Goal: Information Seeking & Learning: Learn about a topic

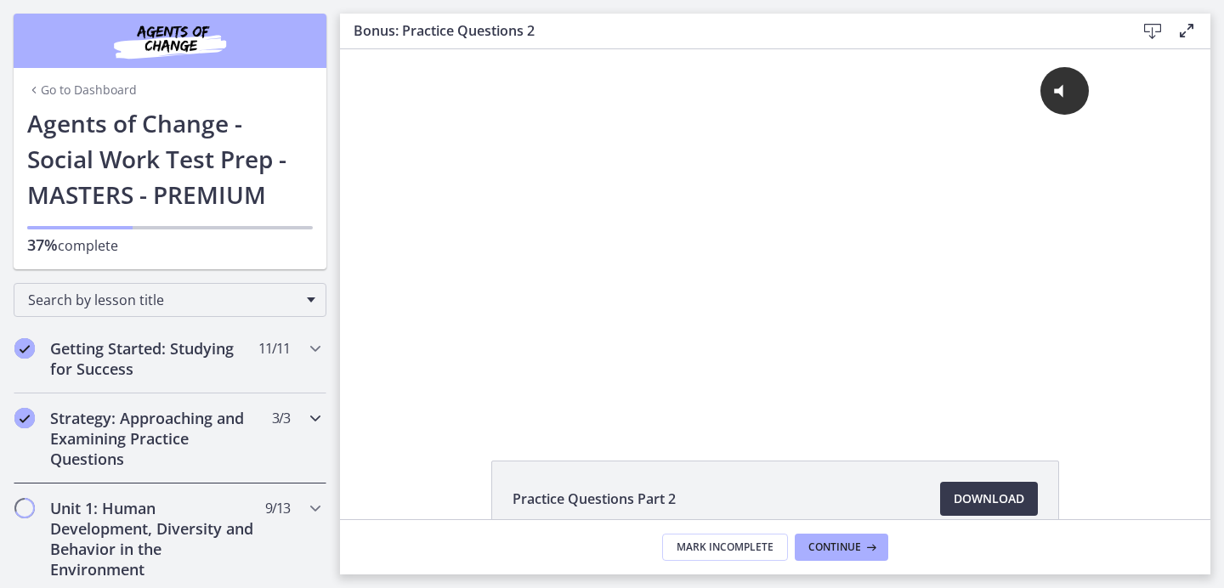
click at [143, 437] on h2 "Strategy: Approaching and Examining Practice Questions" at bounding box center [153, 438] width 207 height 61
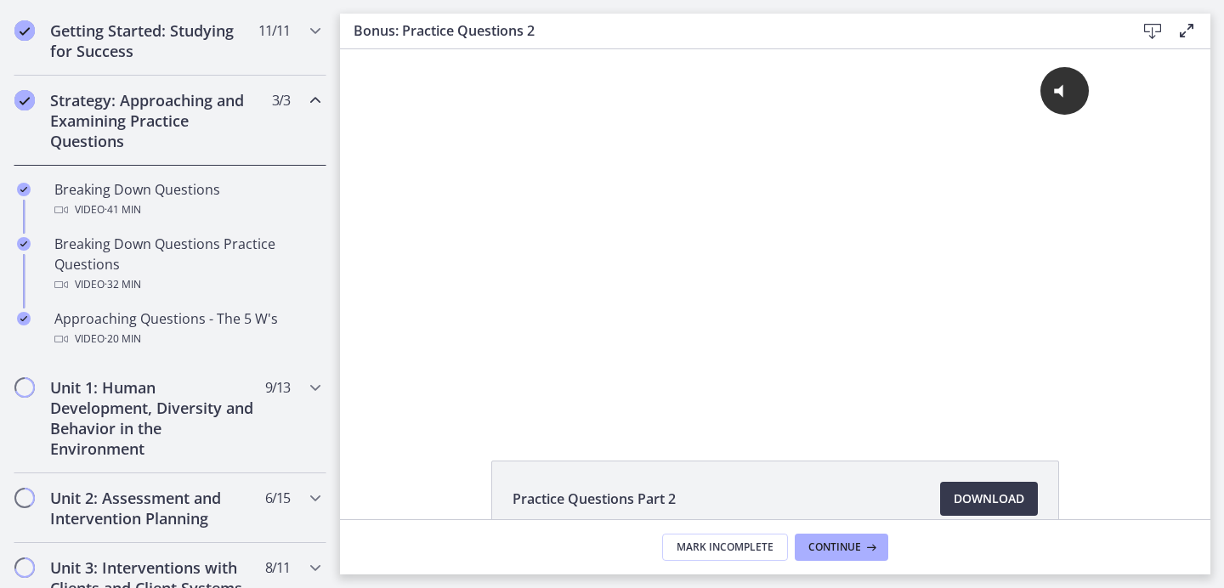
scroll to position [382, 0]
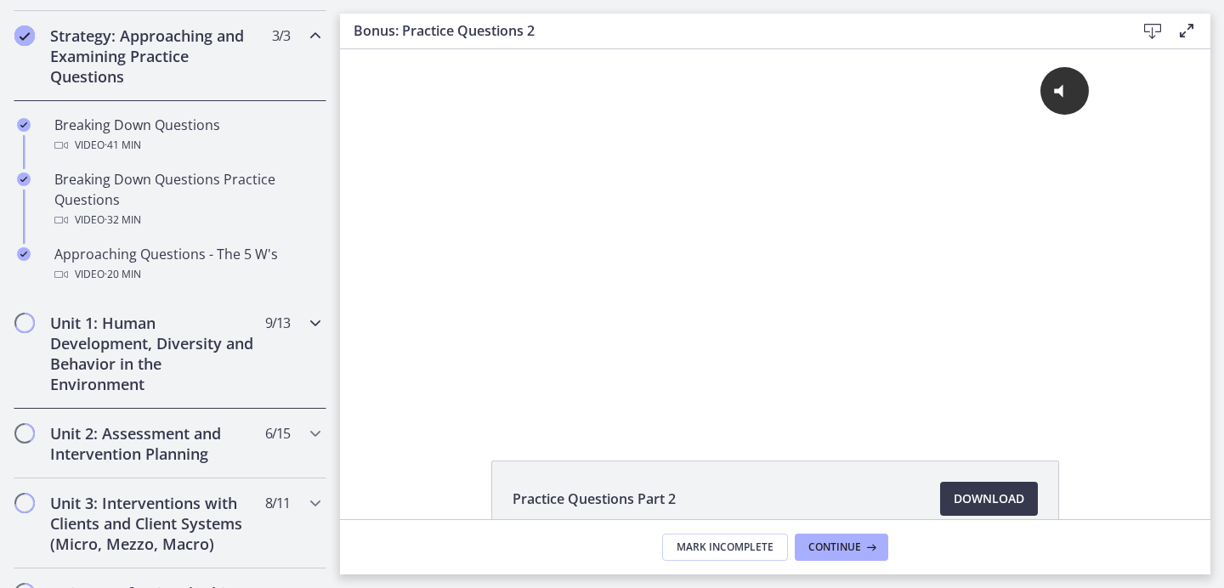
click at [142, 371] on h2 "Unit 1: Human Development, Diversity and Behavior in the Environment" at bounding box center [153, 354] width 207 height 82
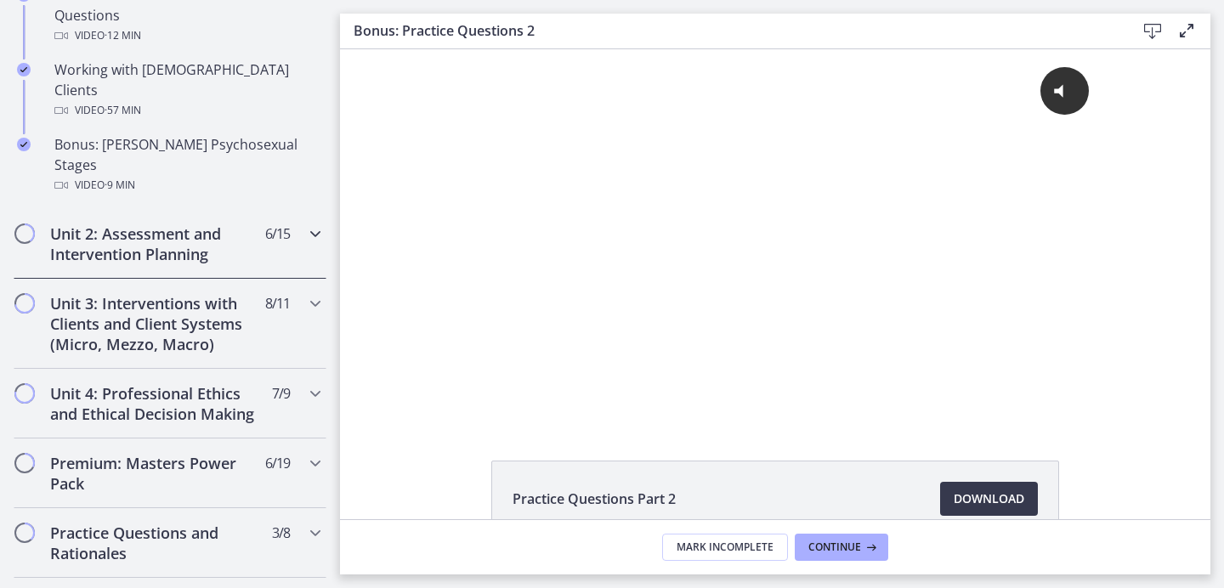
scroll to position [1339, 0]
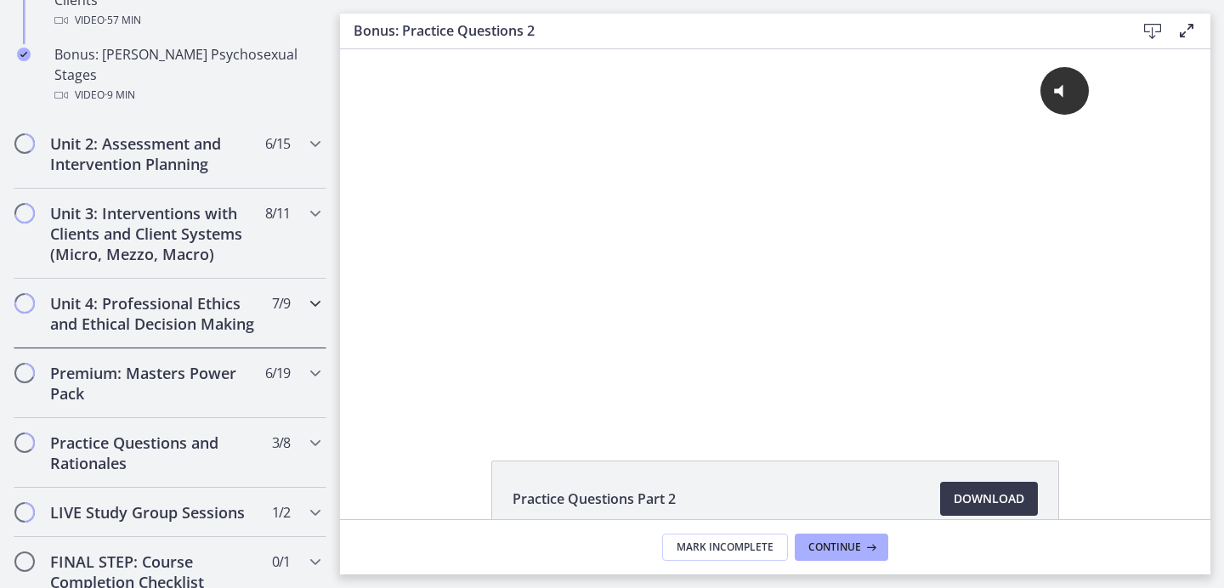
click at [183, 293] on h2 "Unit 4: Professional Ethics and Ethical Decision Making" at bounding box center [153, 313] width 207 height 41
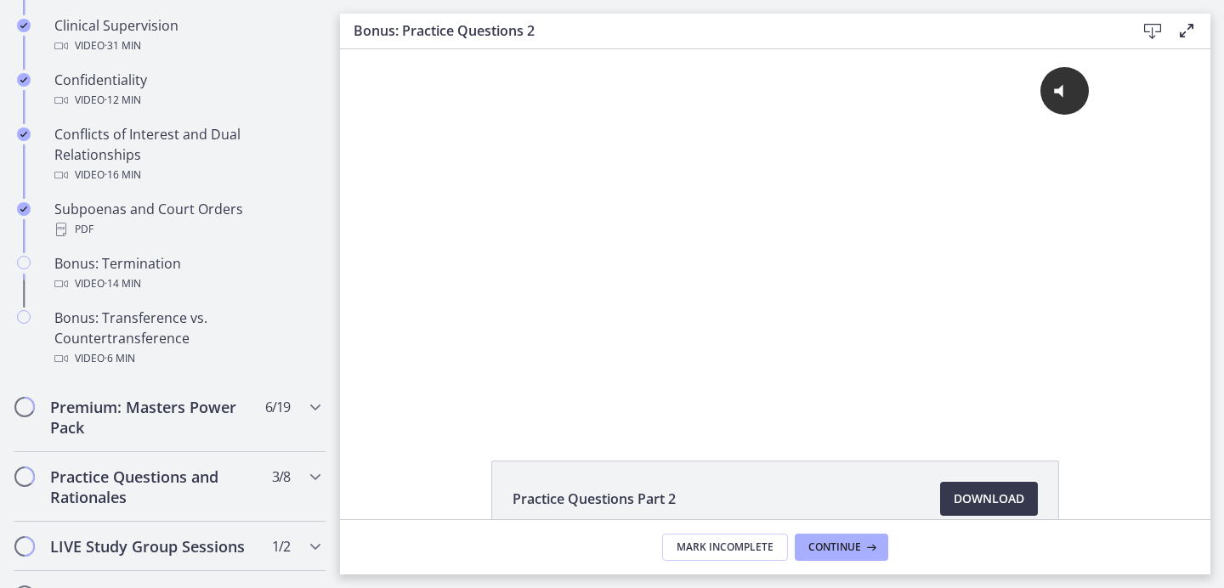
scroll to position [975, 0]
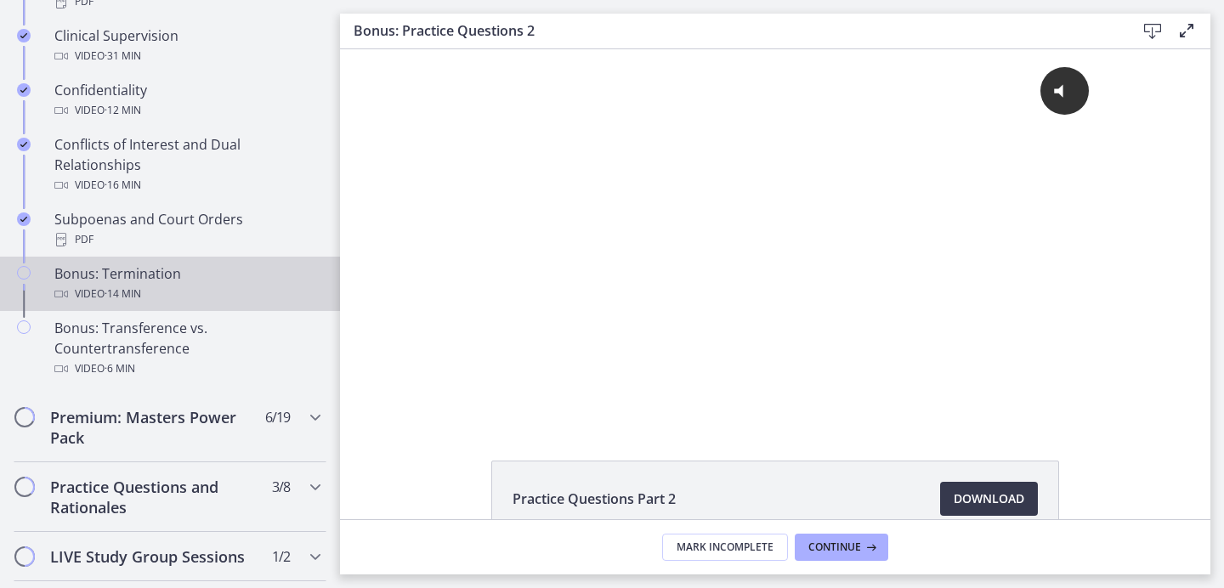
click at [184, 285] on div "Bonus: Termination Video · 14 min" at bounding box center [186, 283] width 265 height 41
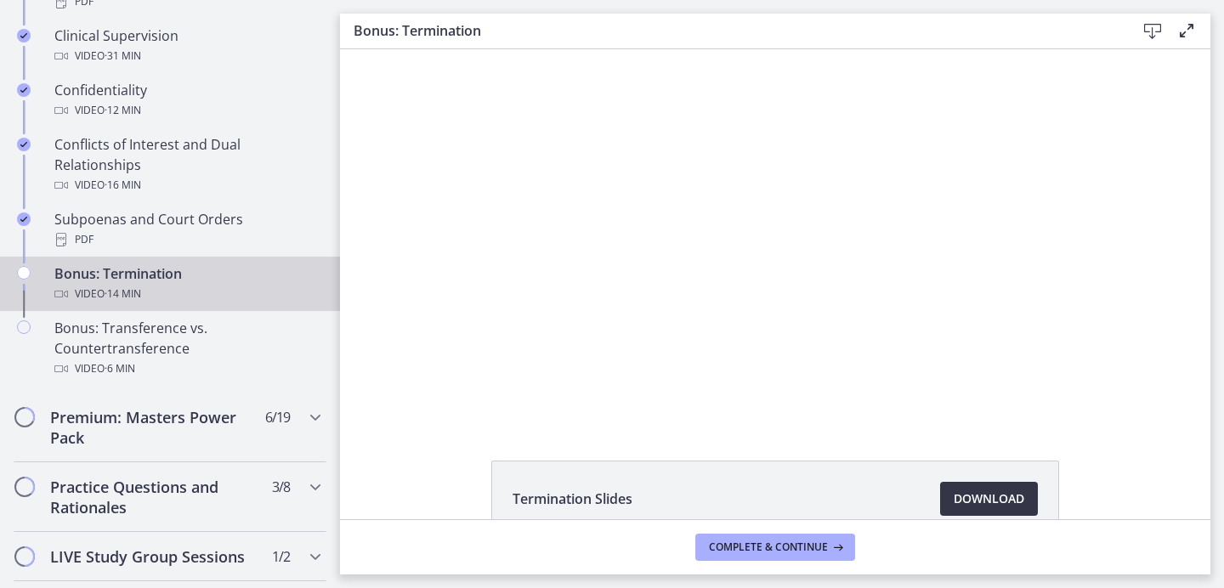
click at [954, 496] on span "Download Opens in a new window" at bounding box center [989, 499] width 71 height 20
click at [219, 423] on div "Premium: Masters Power Pack 6 / 19 Completed" at bounding box center [170, 428] width 313 height 70
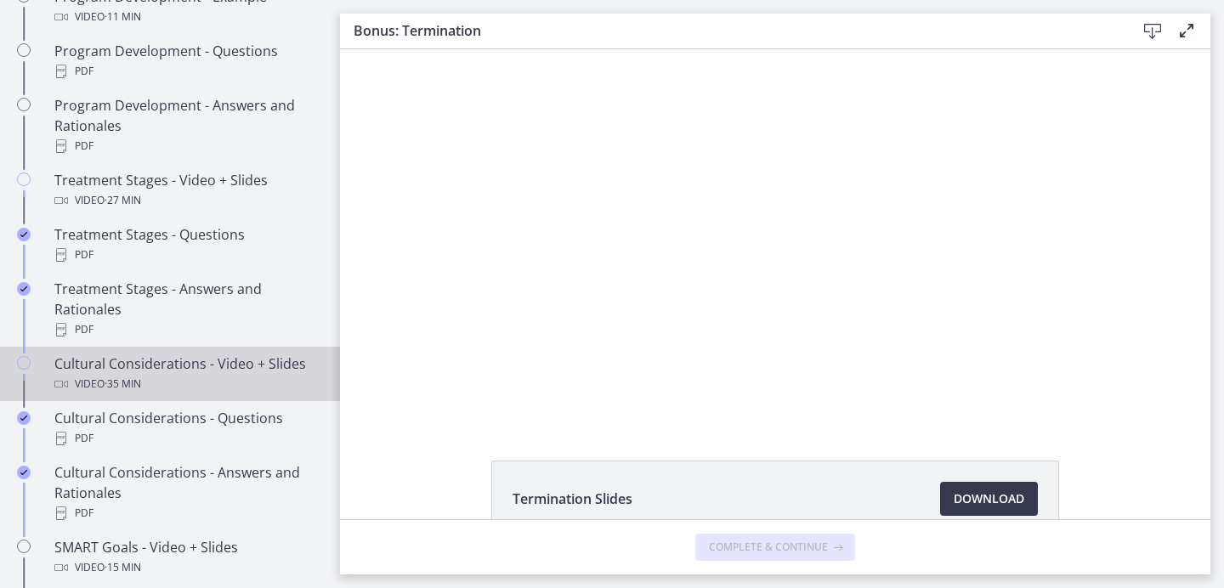
click at [224, 388] on div "Cultural Considerations - Video + Slides Video · 35 min" at bounding box center [186, 374] width 265 height 41
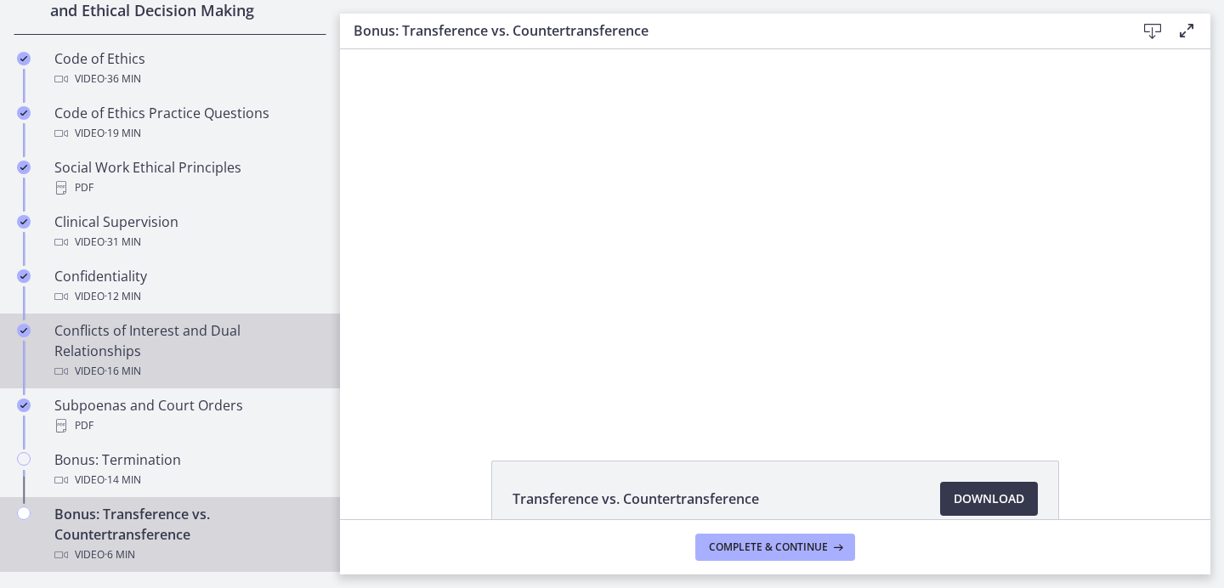
scroll to position [783, 0]
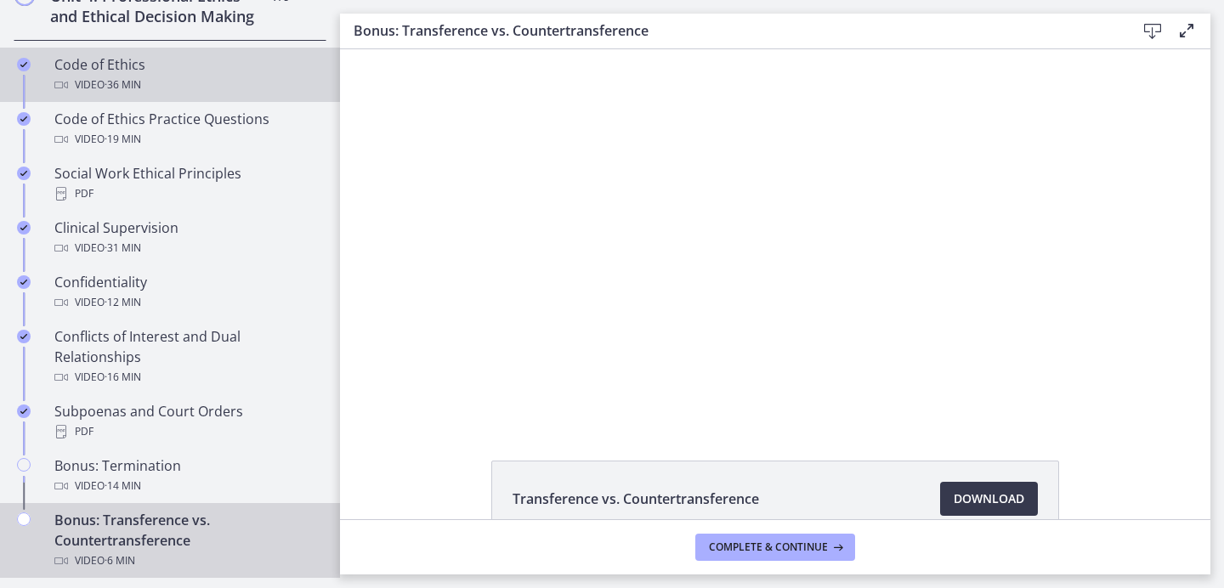
click at [76, 95] on div "Video · 36 min" at bounding box center [186, 85] width 265 height 20
